Goal: Complete application form

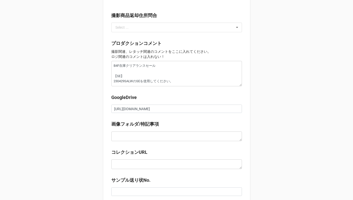
type textarea "x"
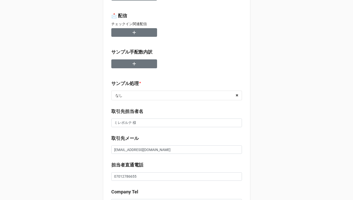
scroll to position [0, 0]
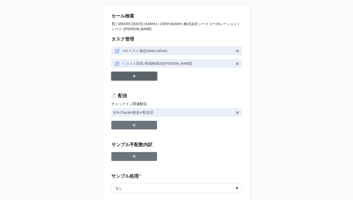
click at [127, 77] on button "button" at bounding box center [134, 76] width 46 height 9
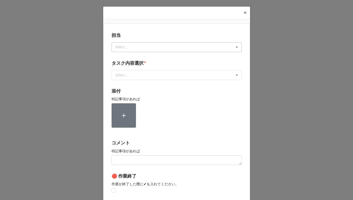
click at [129, 49] on div "Select ..." at bounding box center [125, 47] width 22 height 6
type input "[PERSON_NAME]"
click at [125, 57] on div "[PERSON_NAME]" at bounding box center [177, 56] width 130 height 9
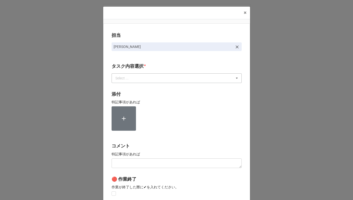
click at [124, 80] on div "Select ..." at bounding box center [125, 78] width 22 height 6
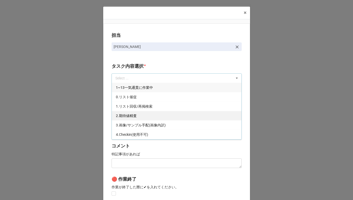
click at [123, 114] on span "2.期待値精査" at bounding box center [126, 116] width 21 height 4
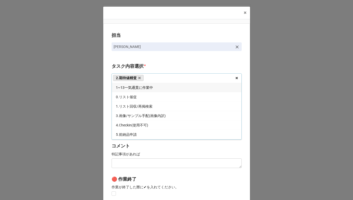
click at [105, 115] on div "担当 川島 タスク内容選択 * 2.期待値精査 1~13一気通貫に作業中 0.リスト催促 1.リスト回収/再掲検索 3.画像/サンプル手配(画像内訳) 4.C…" at bounding box center [176, 125] width 147 height 205
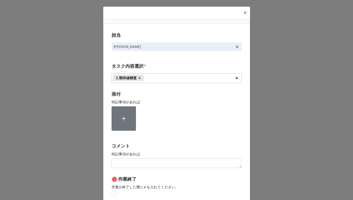
scroll to position [68, 0]
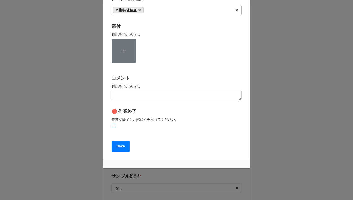
click at [113, 124] on label at bounding box center [114, 124] width 4 height 0
checkbox input "true"
click at [117, 148] on b "Save" at bounding box center [121, 146] width 8 height 5
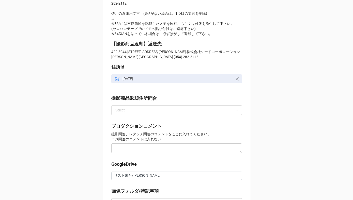
scroll to position [600, 0]
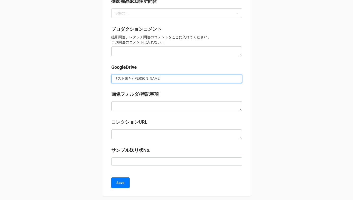
click at [123, 75] on input "リスト来た/土屋" at bounding box center [176, 79] width 131 height 9
drag, startPoint x: 130, startPoint y: 75, endPoint x: 98, endPoint y: 76, distance: 31.8
paste input "https://docs.google.com/spreadsheets/d/1LmPlxukV2h4ARl66NWvKMDBvrzfuBI3h/edit?g…"
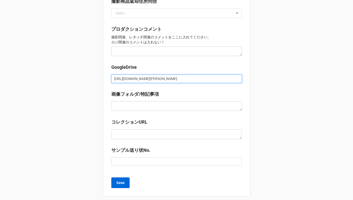
type input "https://docs.google.com/spreadsheets/d/1LmPlxukV2h4ARl66NWvKMDBvrzfuBI3h/edit?g…"
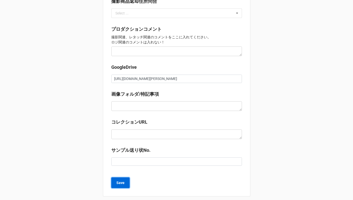
scroll to position [0, 0]
click at [122, 181] on b "Save" at bounding box center [121, 183] width 8 height 5
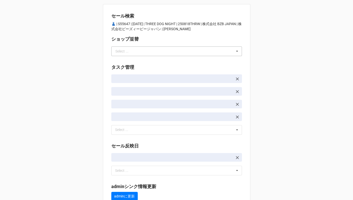
click at [122, 53] on div "Select ..." at bounding box center [122, 52] width 13 height 4
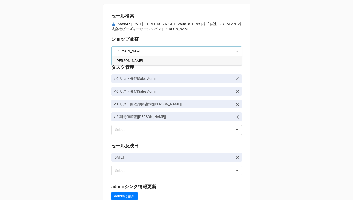
type input "川島"
click at [121, 59] on span "川島" at bounding box center [129, 61] width 27 height 4
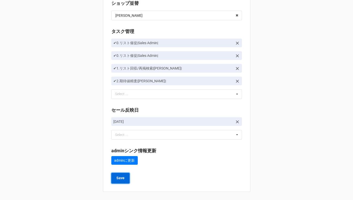
click at [121, 179] on b "Save" at bounding box center [121, 178] width 8 height 5
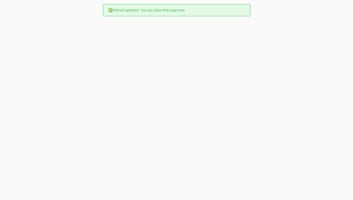
scroll to position [0, 0]
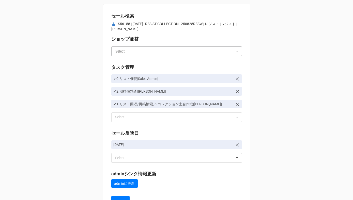
click at [120, 54] on input "text" at bounding box center [177, 51] width 130 height 9
type input "[PERSON_NAME]"
click at [121, 61] on span "[PERSON_NAME]" at bounding box center [129, 61] width 27 height 4
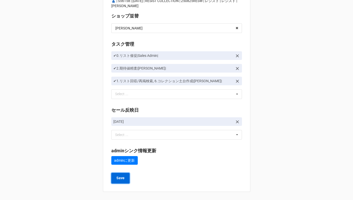
click at [117, 180] on b "Save" at bounding box center [121, 178] width 8 height 5
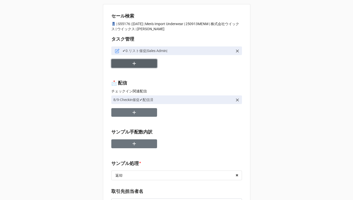
click at [137, 66] on button "button" at bounding box center [134, 63] width 46 height 9
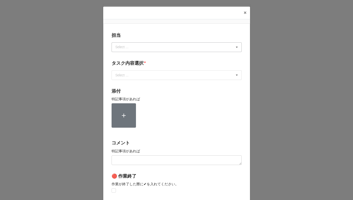
click at [125, 50] on div "Select ..." at bounding box center [125, 47] width 22 height 6
type input "[PERSON_NAME]"
click at [124, 56] on div "[PERSON_NAME]" at bounding box center [177, 56] width 130 height 9
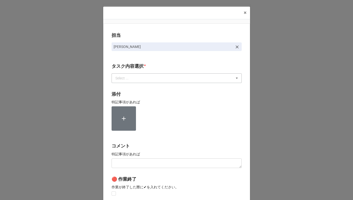
click at [122, 79] on div "Select ..." at bounding box center [125, 78] width 22 height 6
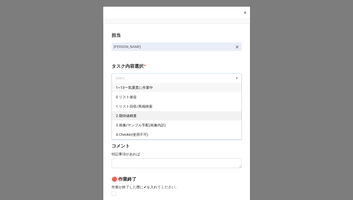
click at [121, 115] on span "2.期待値精査" at bounding box center [126, 116] width 21 height 4
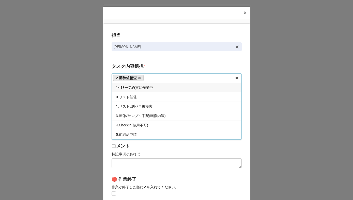
click at [108, 114] on div "担当 川島 タスク内容選択 * 2.期待値精査 1~13一気通貫に作業中 0.リスト催促 1.リスト回収/再掲検索 3.画像/サンプル手配(画像内訳) 4.C…" at bounding box center [176, 125] width 147 height 205
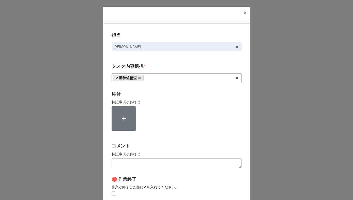
scroll to position [68, 0]
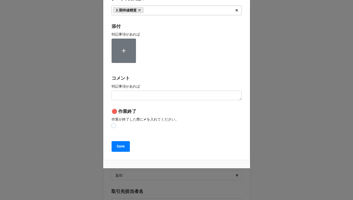
click at [113, 124] on label at bounding box center [114, 124] width 4 height 0
checkbox input "true"
click at [115, 147] on button "Save" at bounding box center [121, 146] width 18 height 11
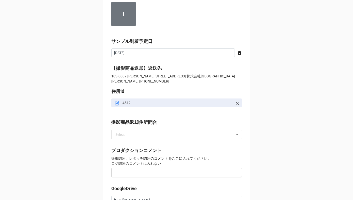
scroll to position [528, 0]
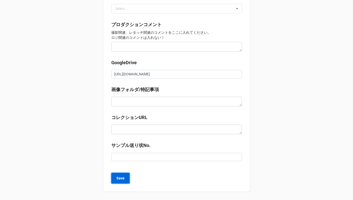
click at [118, 176] on b "Save" at bounding box center [121, 178] width 8 height 5
